Goal: Task Accomplishment & Management: Manage account settings

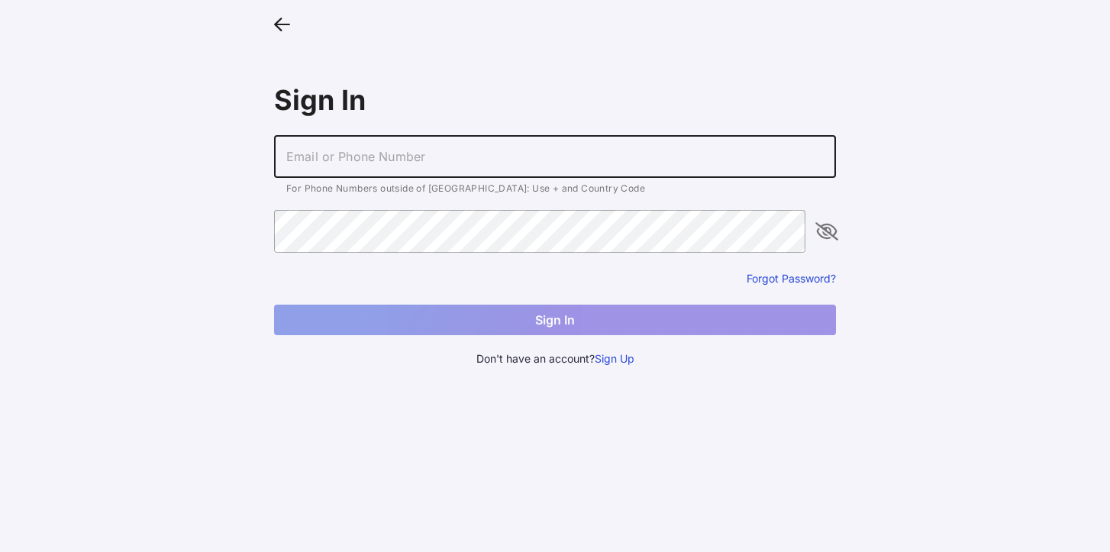
click at [313, 169] on input "text" at bounding box center [555, 156] width 562 height 43
type input "[EMAIL_ADDRESS][DOMAIN_NAME]"
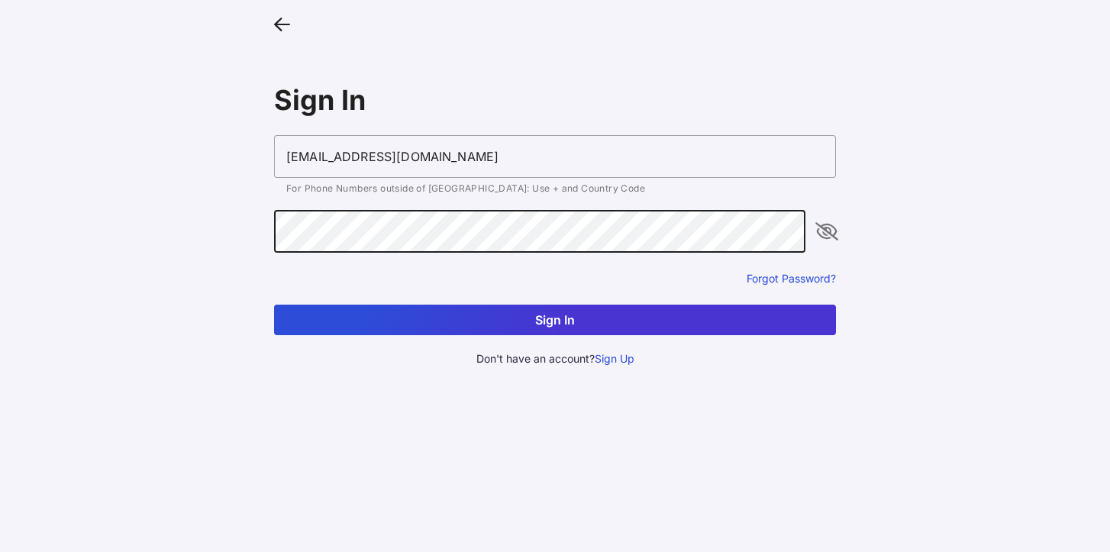
click at [453, 321] on button "Sign In" at bounding box center [555, 320] width 562 height 31
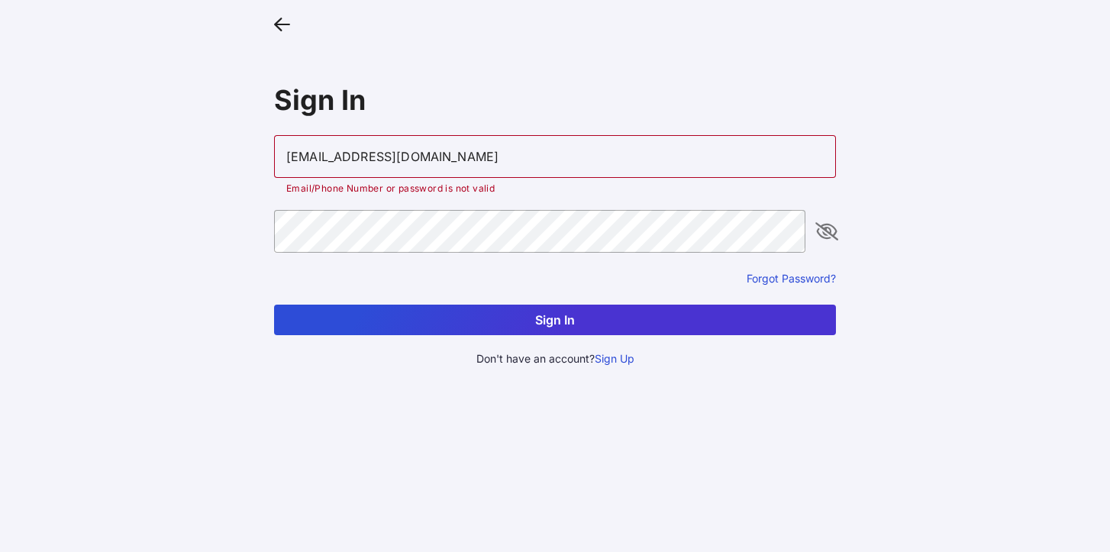
click at [447, 152] on input "[EMAIL_ADDRESS][DOMAIN_NAME]" at bounding box center [555, 156] width 562 height 43
click at [821, 227] on icon "appended action" at bounding box center [827, 231] width 18 height 18
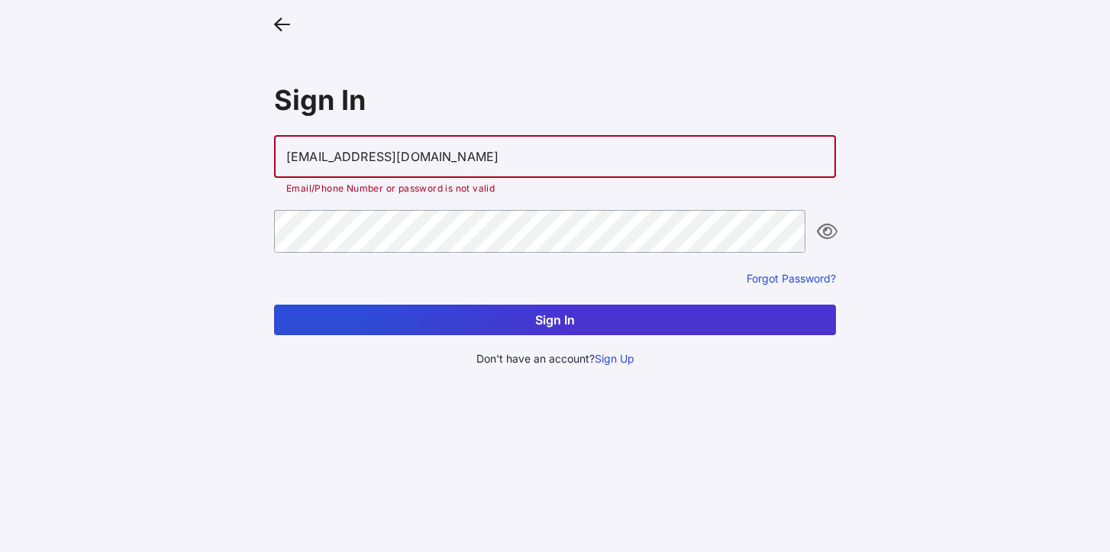
click at [470, 157] on input "[EMAIL_ADDRESS][DOMAIN_NAME]" at bounding box center [555, 156] width 562 height 43
click at [423, 158] on input "[EMAIL_ADDRESS][DOMAIN_NAME]" at bounding box center [555, 156] width 562 height 43
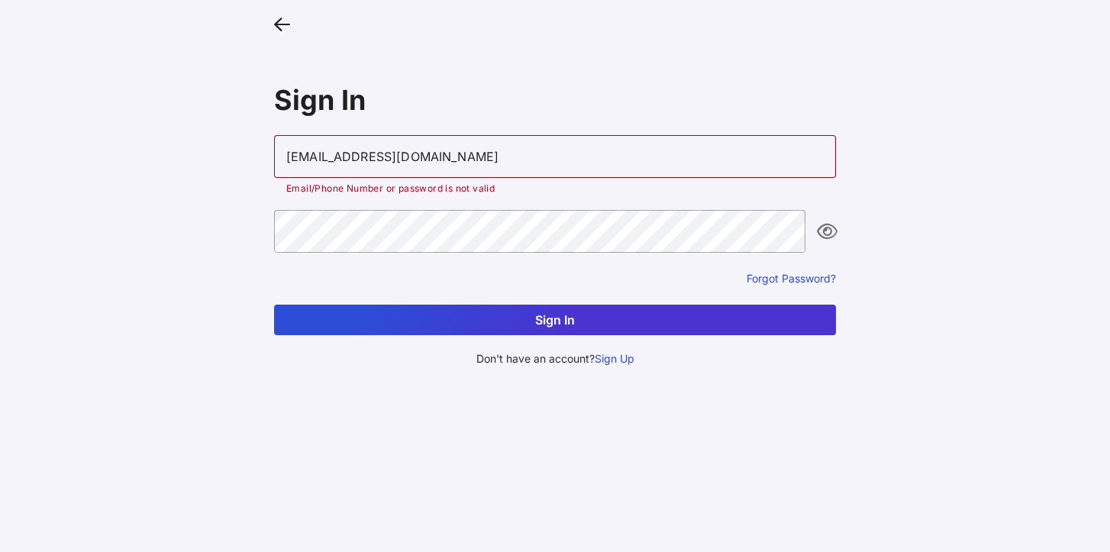
click at [384, 337] on div "[EMAIL_ADDRESS][DOMAIN_NAME] Email/Phone Number or password is not valid Forgot…" at bounding box center [555, 251] width 562 height 232
click at [384, 318] on button "Sign In" at bounding box center [555, 320] width 562 height 31
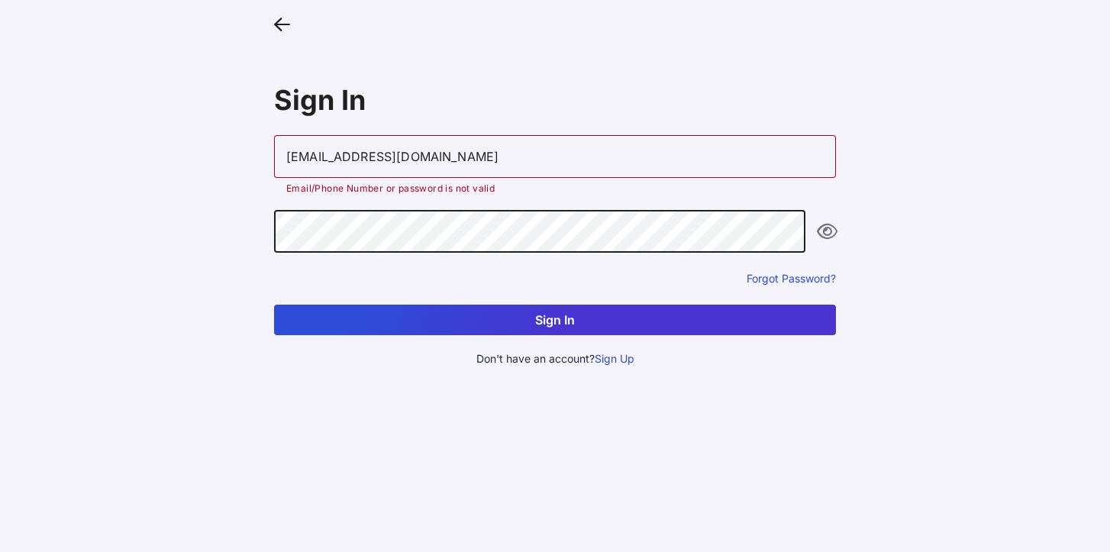
click at [217, 231] on main "Sign In [EMAIL_ADDRESS][DOMAIN_NAME] Email/Phone Number or password is not vali…" at bounding box center [555, 276] width 1110 height 552
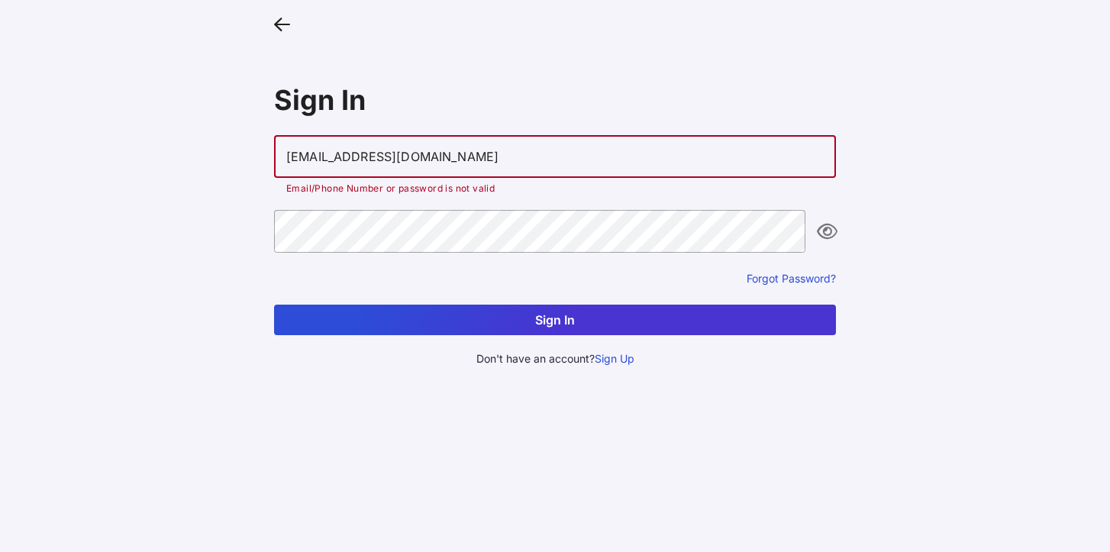
click at [392, 153] on input "[EMAIL_ADDRESS][DOMAIN_NAME]" at bounding box center [555, 156] width 562 height 43
drag, startPoint x: 437, startPoint y: 155, endPoint x: 191, endPoint y: 157, distance: 246.6
click at [191, 157] on main "Sign In [EMAIL_ADDRESS][DOMAIN_NAME] Email/Phone Number or password is not vali…" at bounding box center [555, 276] width 1110 height 552
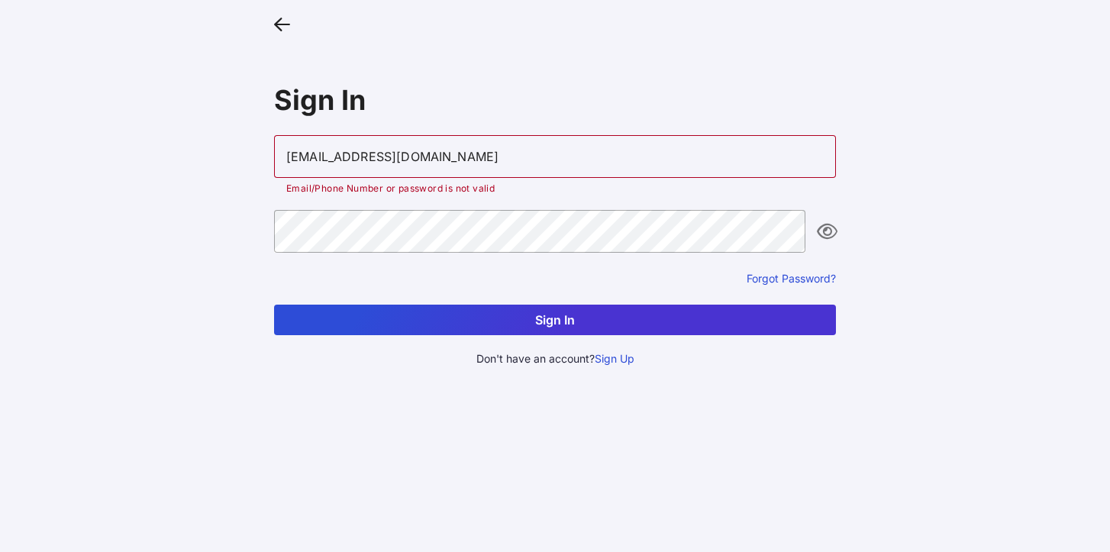
click at [199, 189] on main "Sign In [EMAIL_ADDRESS][DOMAIN_NAME] Email/Phone Number or password is not vali…" at bounding box center [555, 276] width 1110 height 552
click at [821, 276] on button "Forgot Password?" at bounding box center [791, 278] width 89 height 15
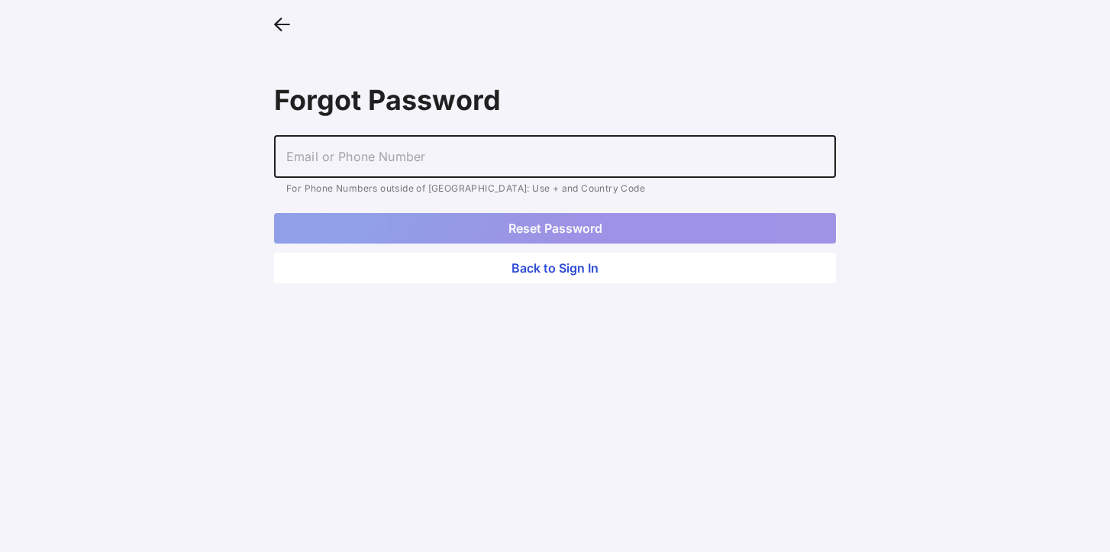
click at [456, 144] on input "text" at bounding box center [555, 156] width 562 height 43
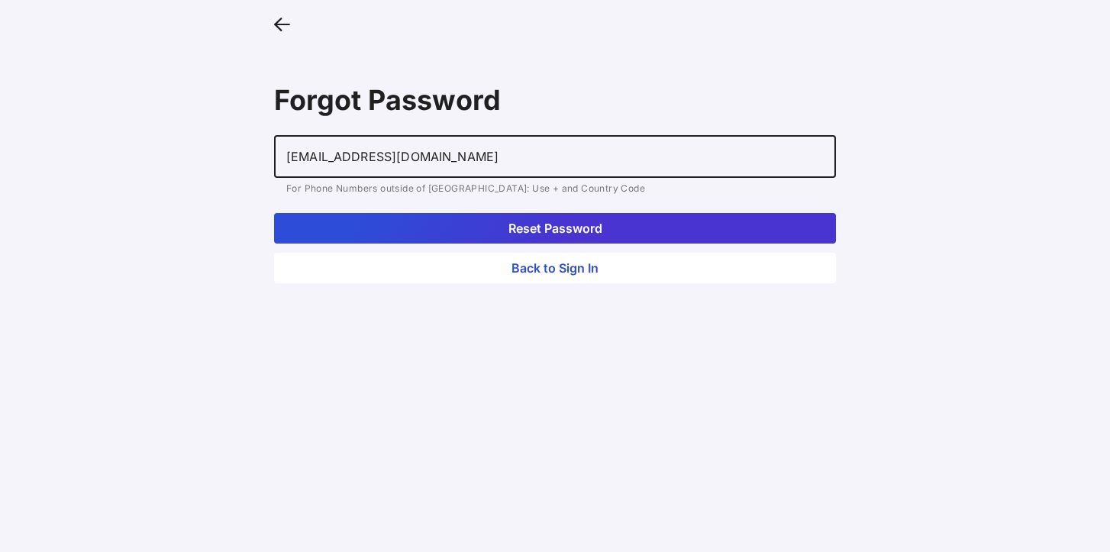
type input "[EMAIL_ADDRESS][DOMAIN_NAME]"
click at [500, 228] on button "Reset Password" at bounding box center [555, 228] width 562 height 31
